Goal: Transaction & Acquisition: Subscribe to service/newsletter

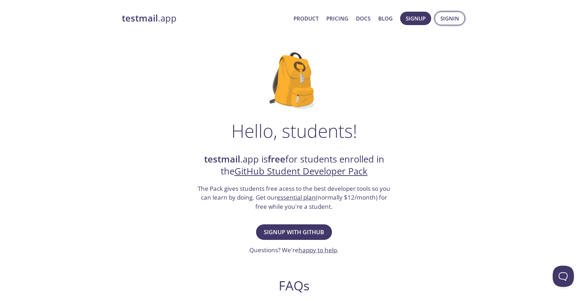
click at [443, 18] on span "Signin" at bounding box center [449, 18] width 19 height 9
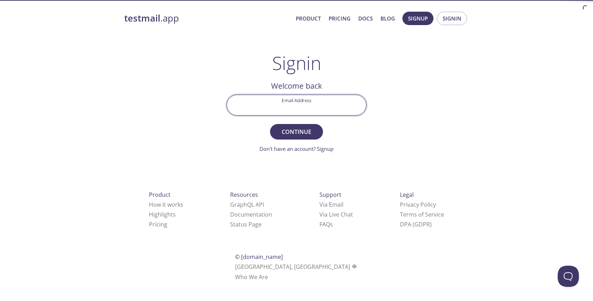
click at [278, 111] on input "Email Address" at bounding box center [296, 105] width 139 height 20
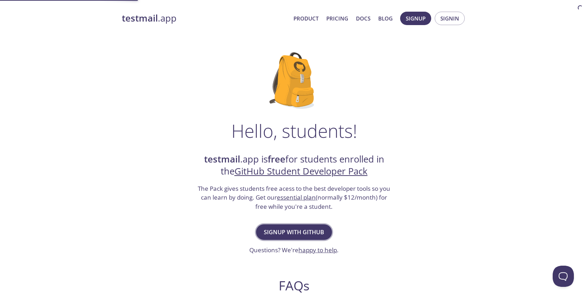
click at [297, 231] on span "Signup with GitHub" at bounding box center [294, 232] width 60 height 10
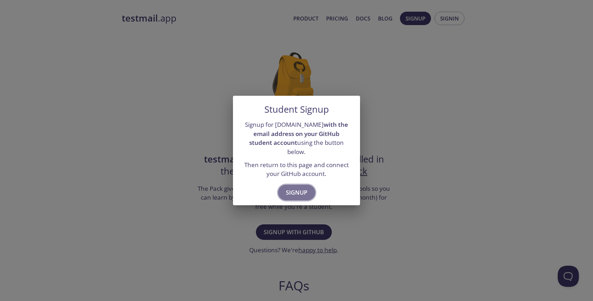
click at [298, 187] on span "Signup" at bounding box center [297, 192] width 22 height 10
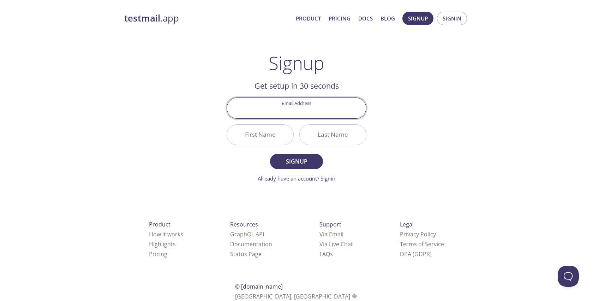
click at [326, 174] on form "Email Address First Name Last Name Signup Already have an account? Signin" at bounding box center [297, 139] width 140 height 85
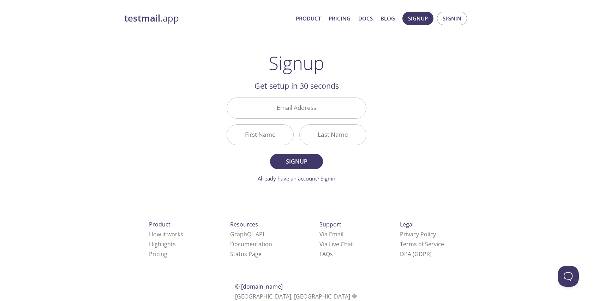
click at [328, 179] on link "Already have an account? Signin" at bounding box center [297, 178] width 78 height 7
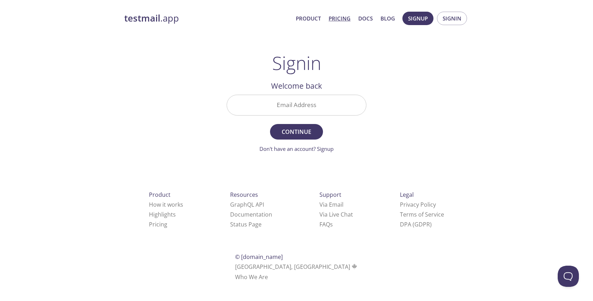
click at [339, 18] on link "Pricing" at bounding box center [340, 18] width 22 height 9
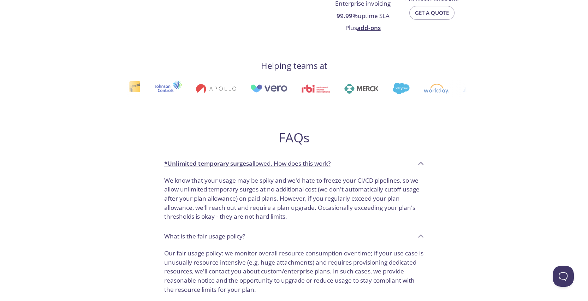
scroll to position [390, 0]
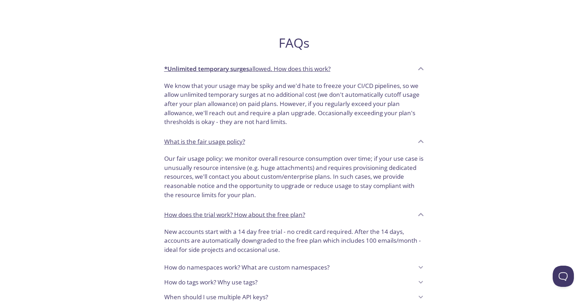
click at [214, 69] on strong "*Unlimited temporary surges" at bounding box center [206, 69] width 85 height 8
